Goal: Check status: Check status

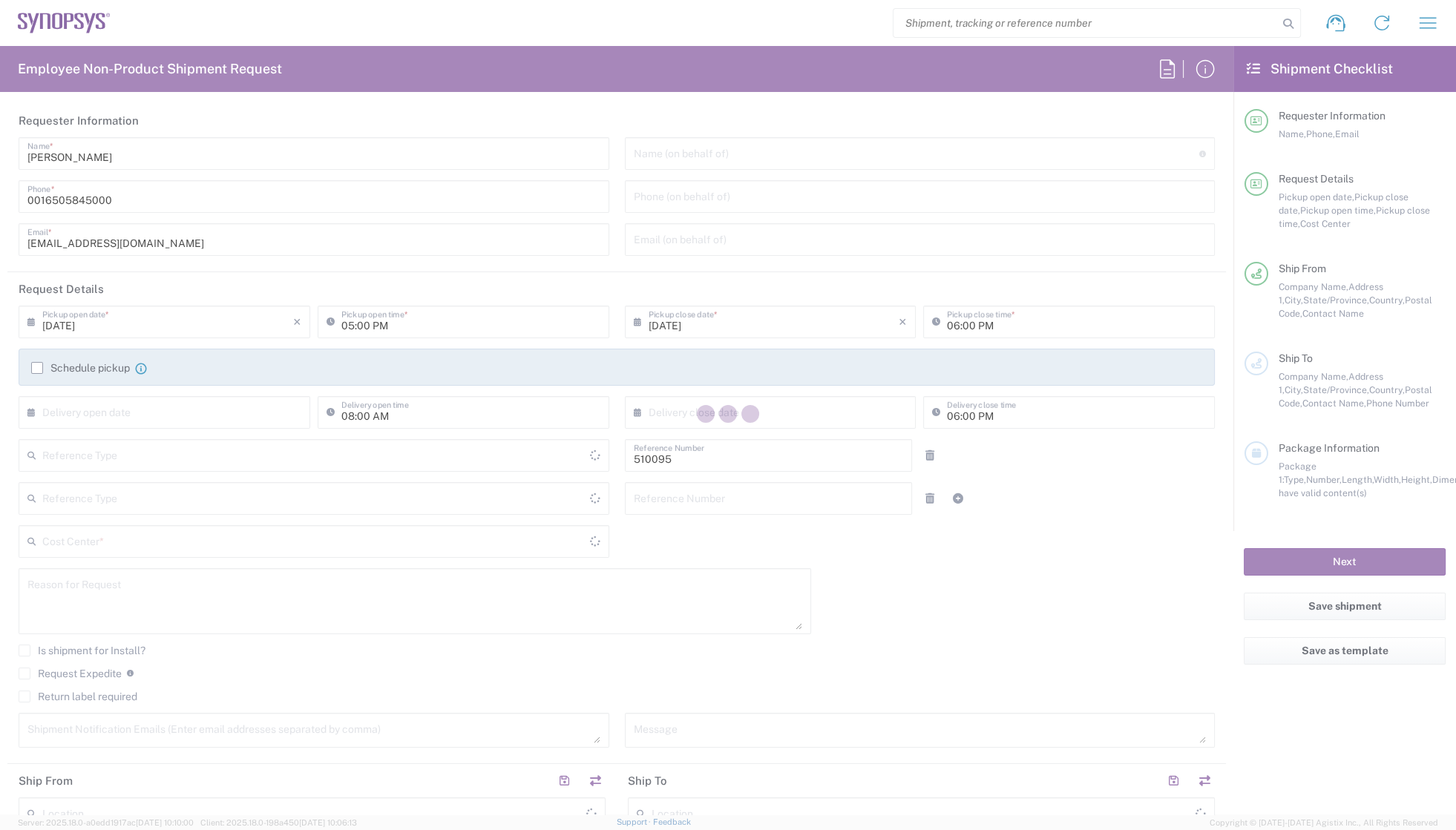
type input "Department"
type input "Delivered at Place"
type input "US01, SG, EM, R&D 510095"
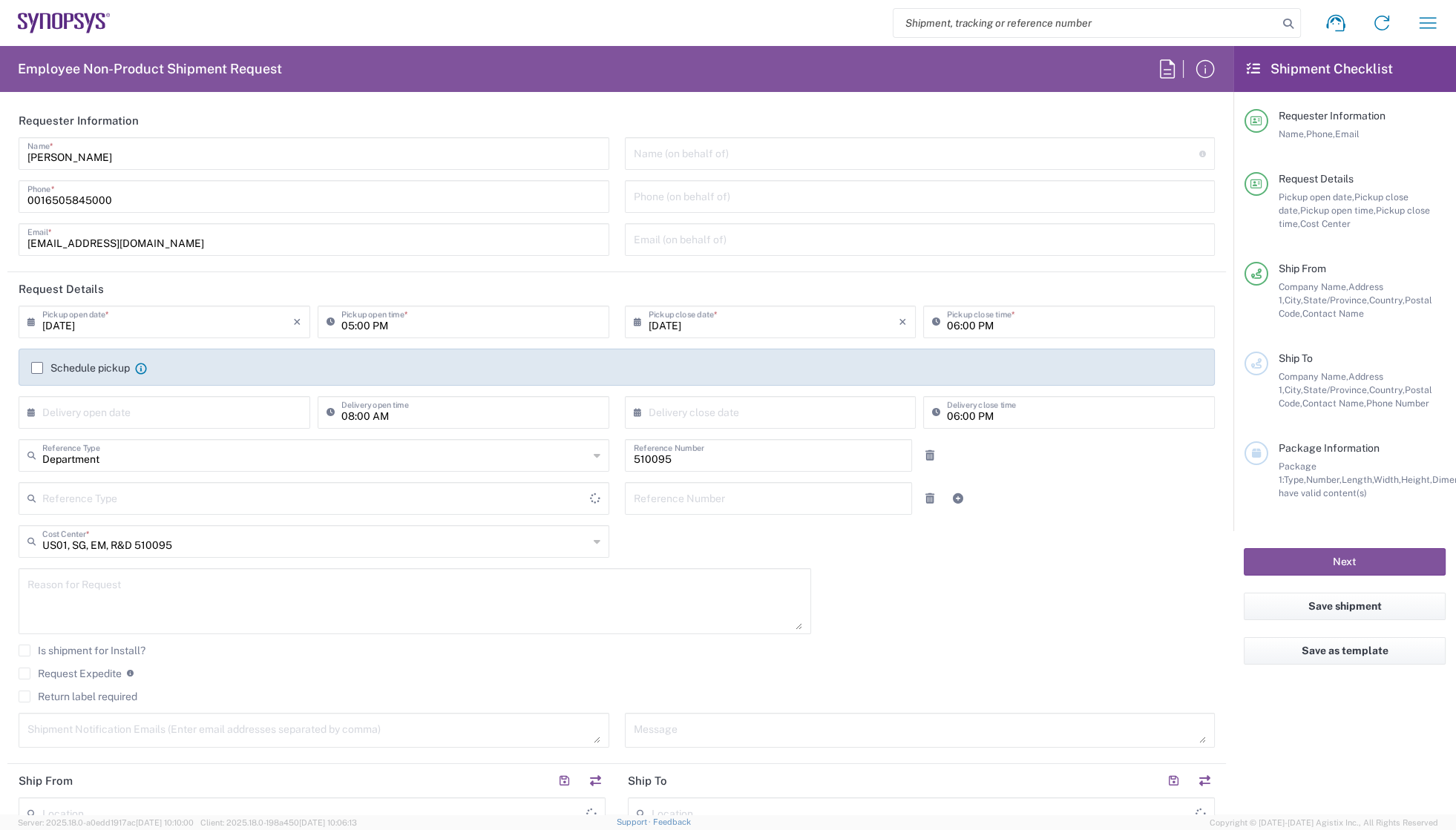
type input "[GEOGRAPHIC_DATA]"
type input "[US_STATE]"
type input "[GEOGRAPHIC_DATA]"
type input "Headquarters USSV"
click at [1415, 20] on icon "button" at bounding box center [1427, 23] width 24 height 24
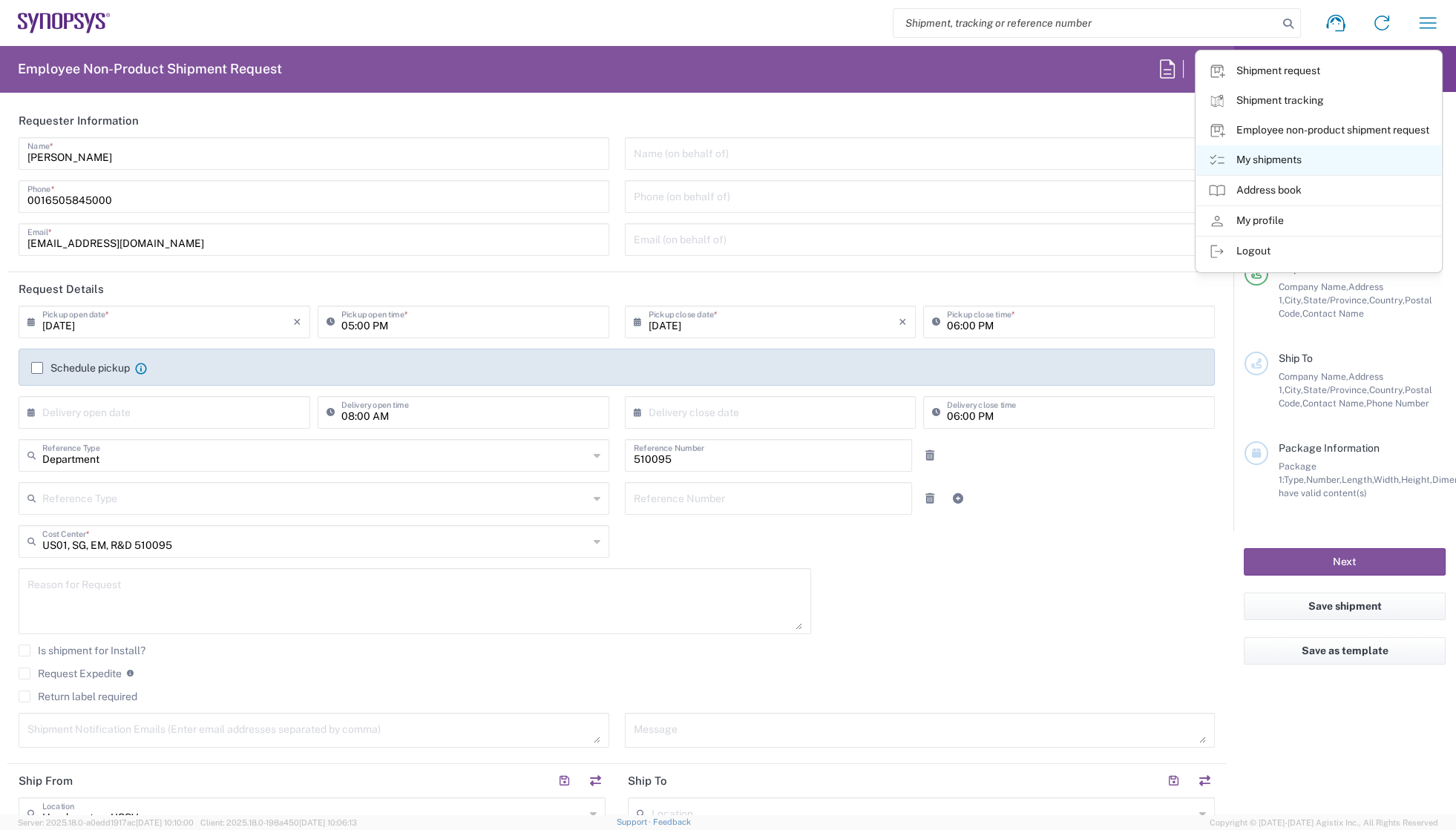
click at [1276, 161] on link "My shipments" at bounding box center [1318, 160] width 245 height 29
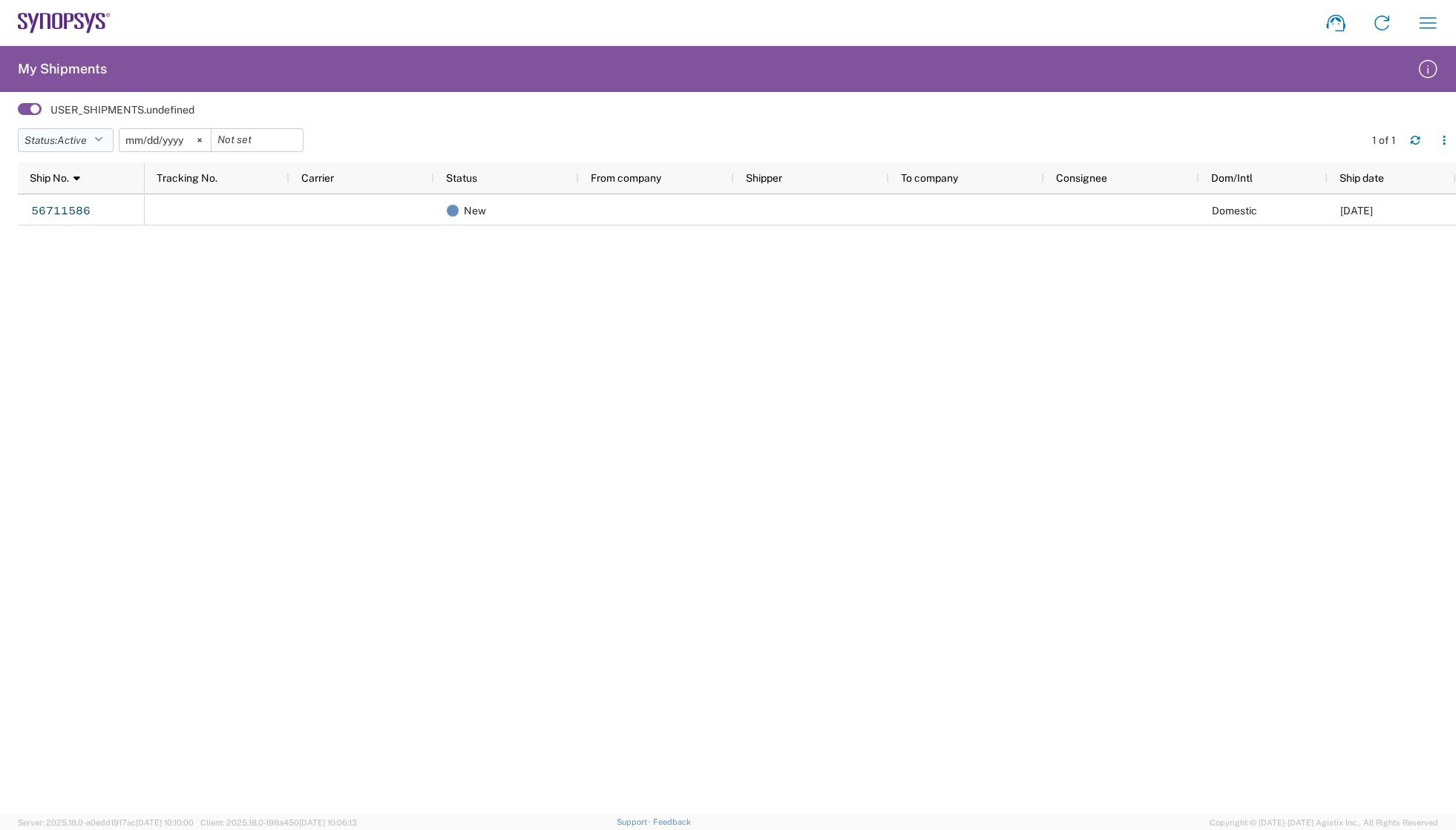
click at [100, 133] on button "Status: Active" at bounding box center [65, 139] width 95 height 24
click at [291, 97] on agx-user-shipments "My Shipments USER_SHIPMENTS.undefined Status: Active Active All Approved Booked…" at bounding box center [728, 430] width 1456 height 769
click at [102, 141] on icon "button" at bounding box center [99, 140] width 8 height 11
click at [46, 185] on span "All" at bounding box center [105, 183] width 173 height 23
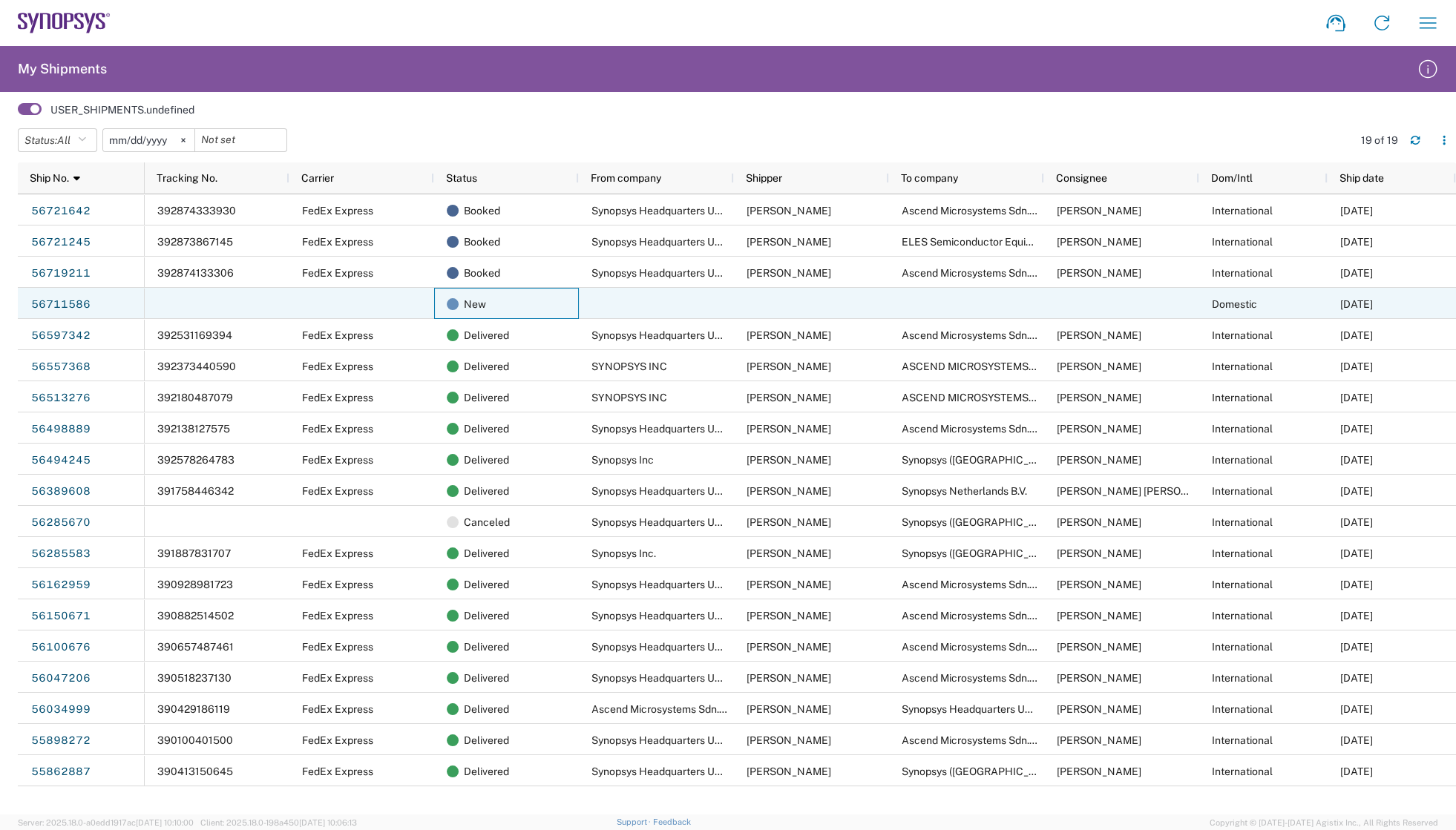
click at [571, 308] on div "New" at bounding box center [505, 303] width 144 height 31
click at [90, 310] on div "56711586" at bounding box center [82, 303] width 127 height 31
click at [73, 304] on link "56711586" at bounding box center [60, 304] width 61 height 24
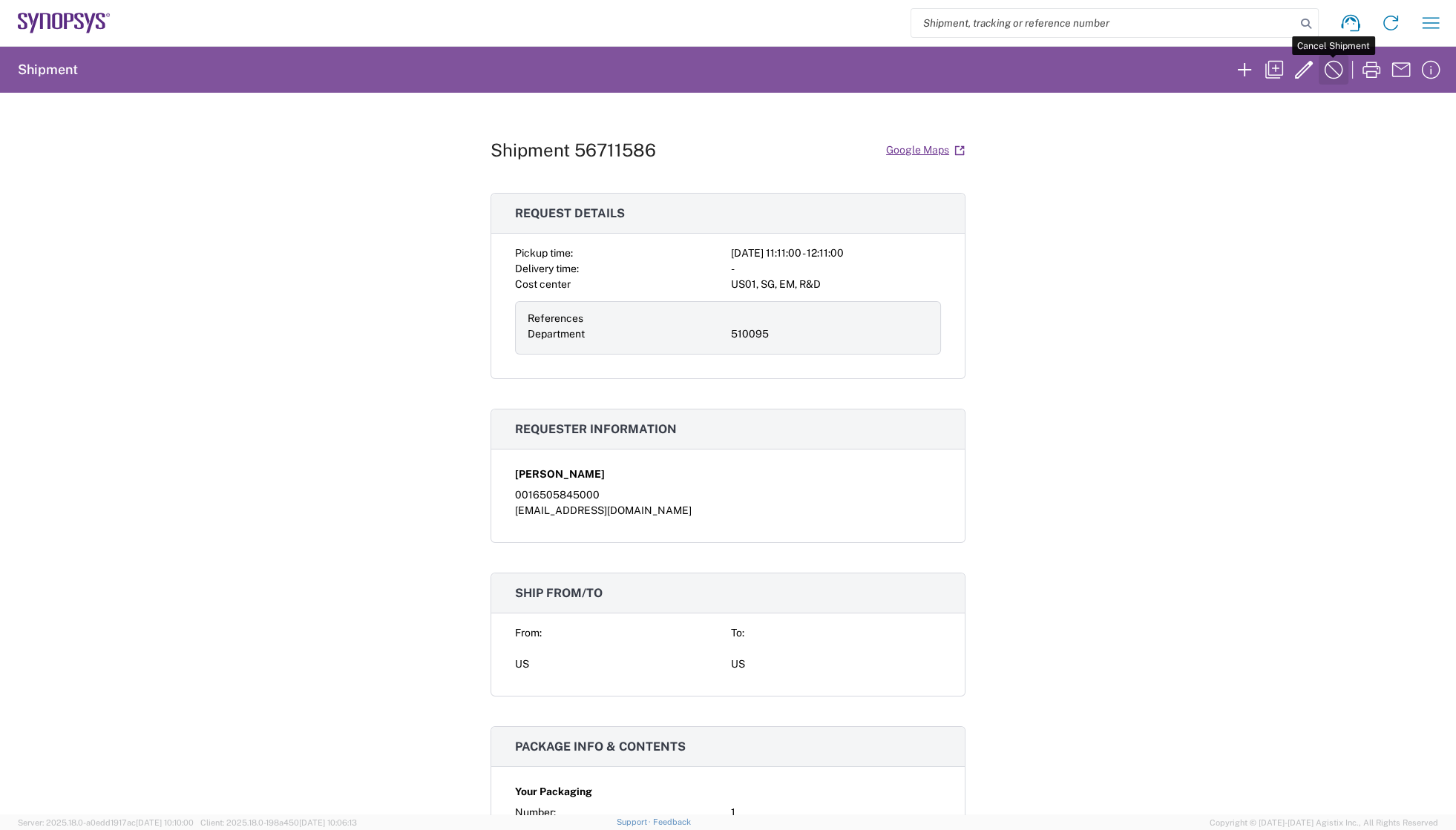
click at [1330, 68] on icon "button" at bounding box center [1333, 69] width 24 height 24
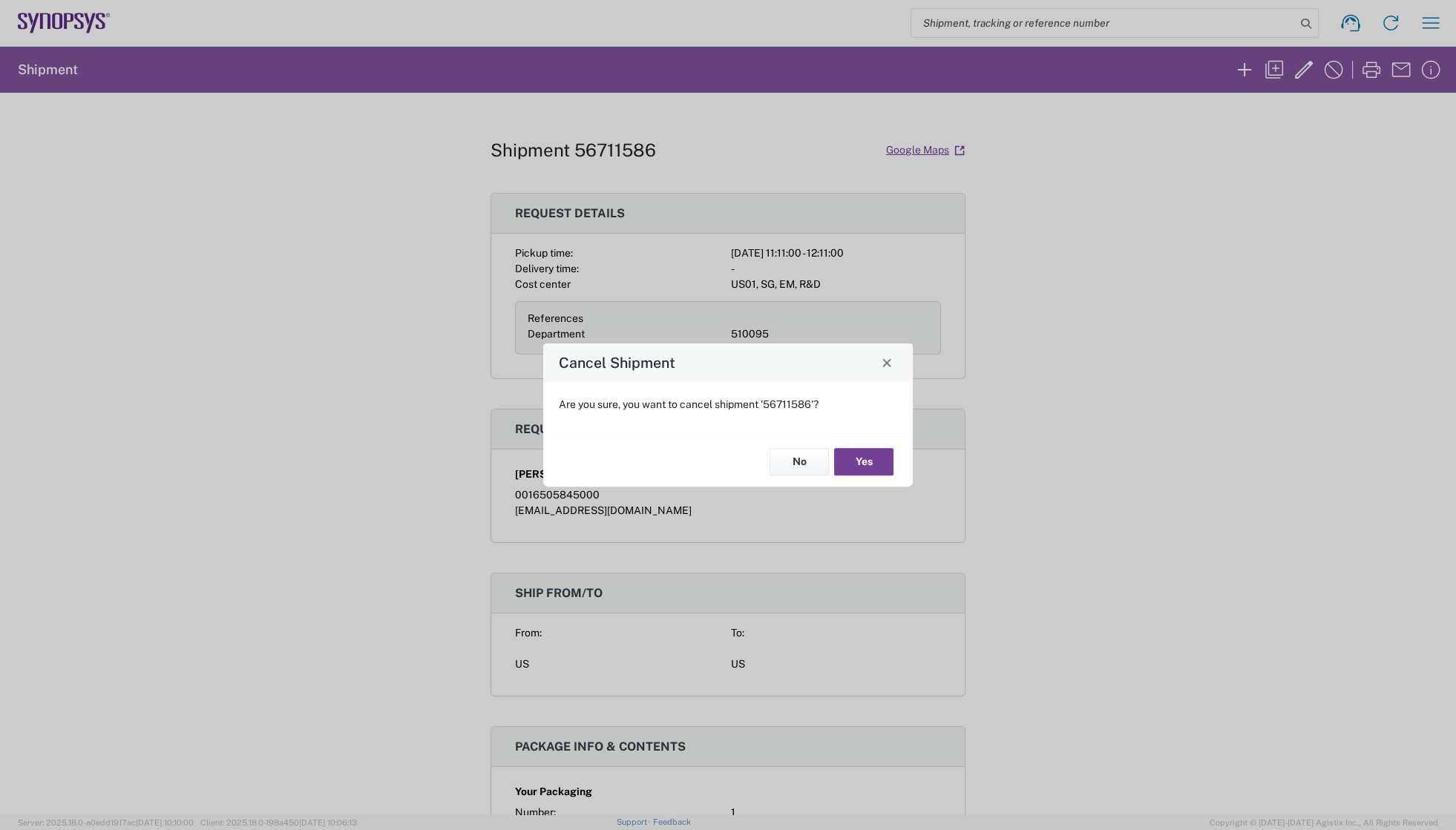
click at [856, 466] on button "Yes" at bounding box center [863, 463] width 60 height 28
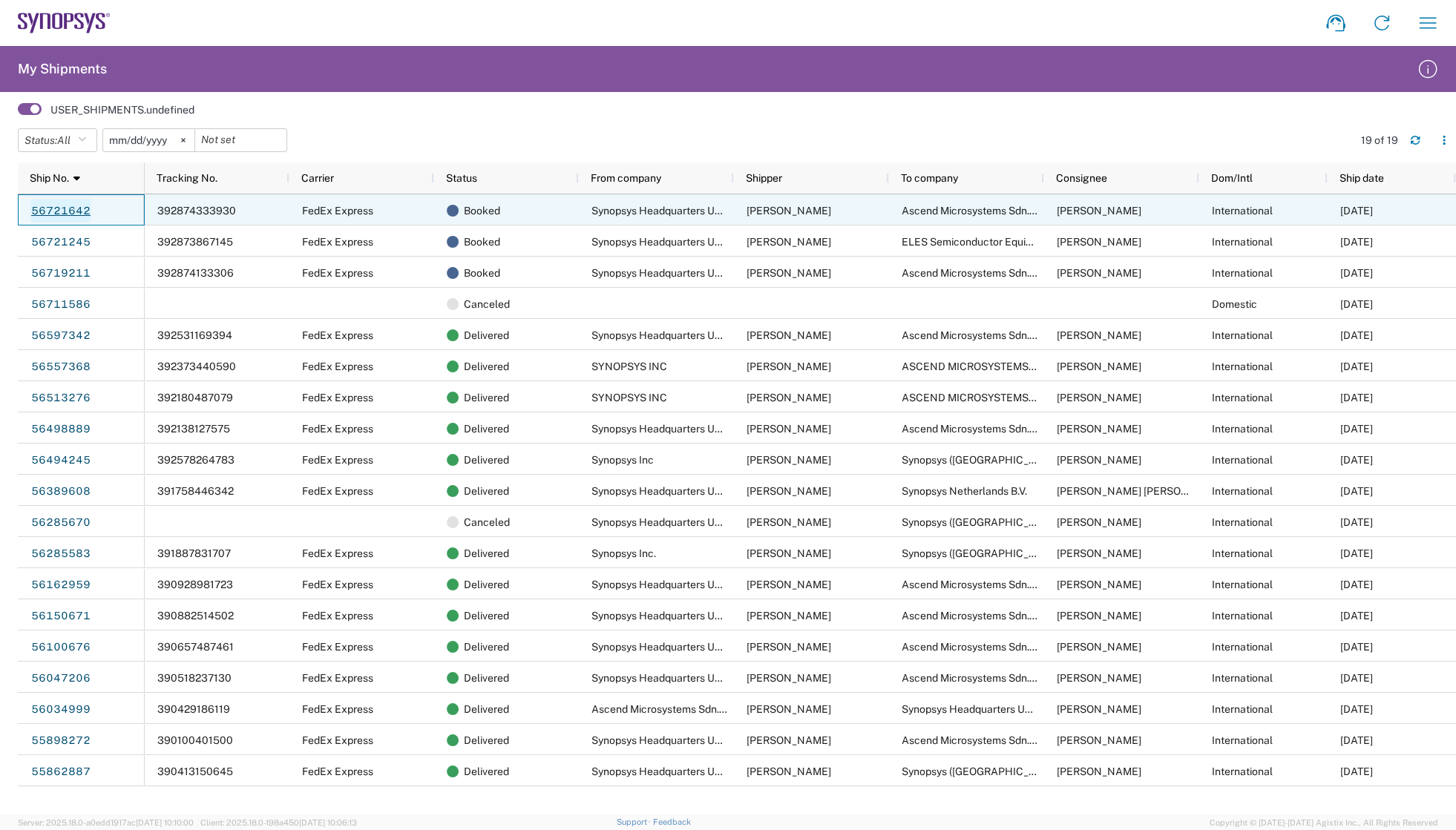
click at [60, 211] on link "56721642" at bounding box center [60, 210] width 61 height 24
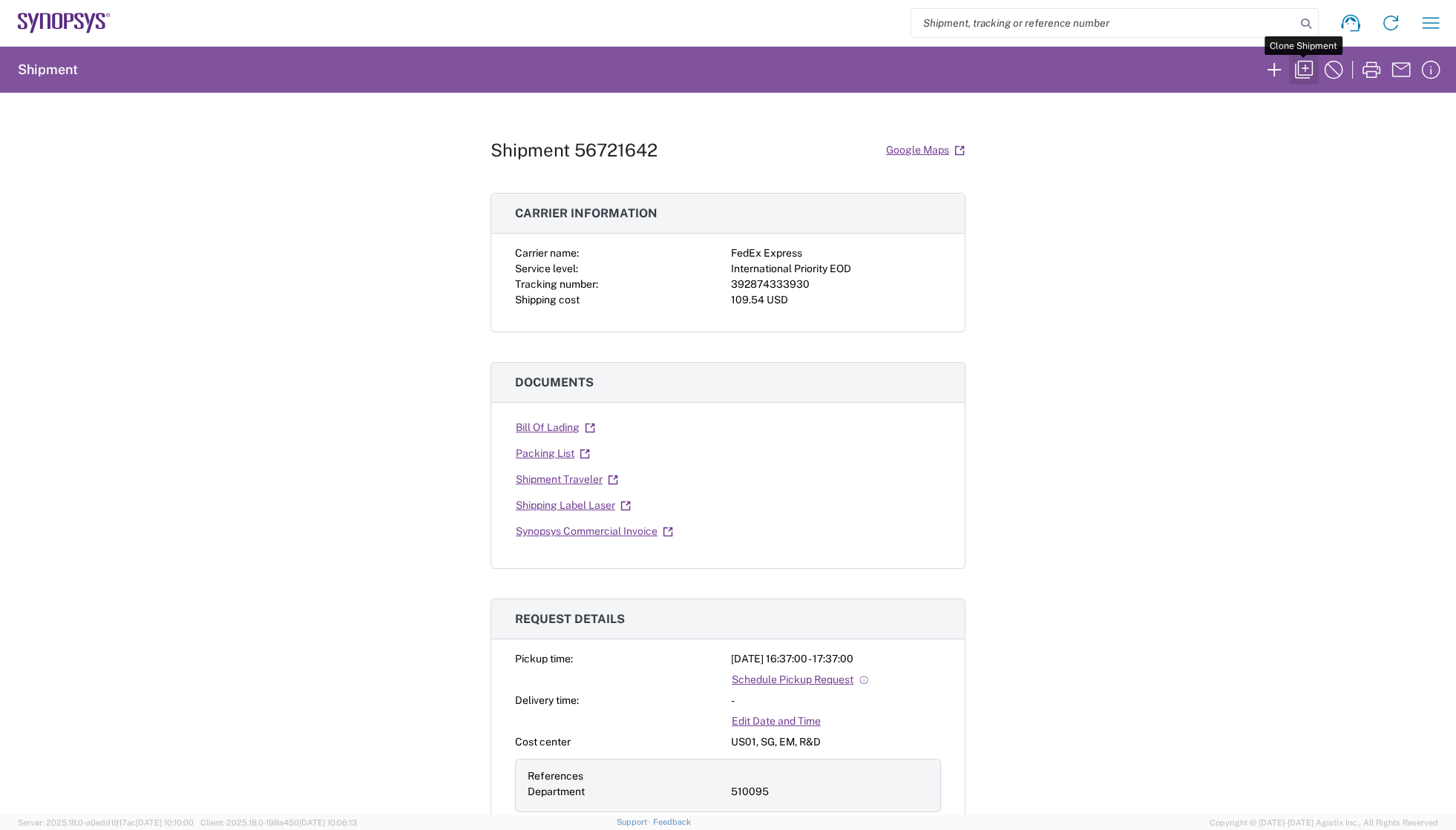
click at [1308, 66] on icon "button" at bounding box center [1303, 69] width 24 height 24
